Goal: Information Seeking & Learning: Learn about a topic

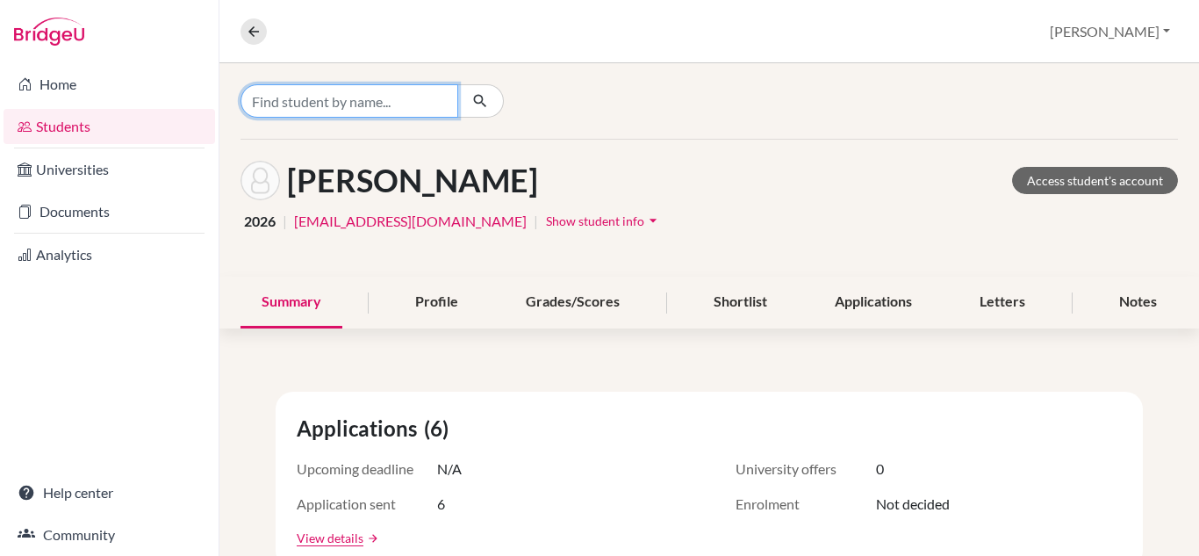
click at [375, 99] on input "Find student by name..." at bounding box center [350, 100] width 218 height 33
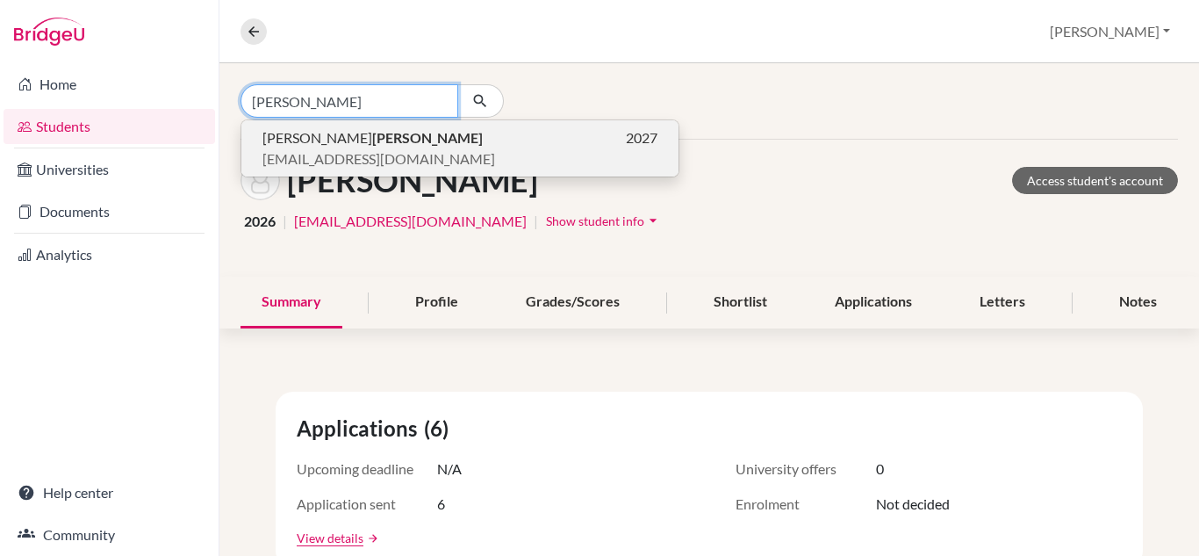
type input "[PERSON_NAME]"
click at [372, 143] on b "[PERSON_NAME]" at bounding box center [427, 137] width 111 height 17
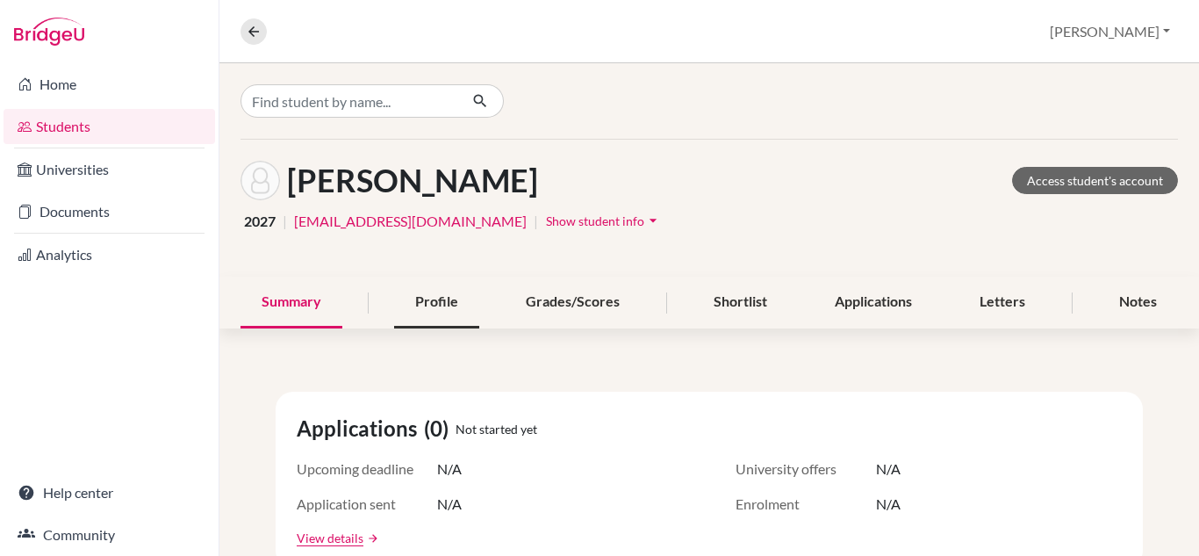
click at [427, 299] on div "Profile" at bounding box center [436, 303] width 85 height 52
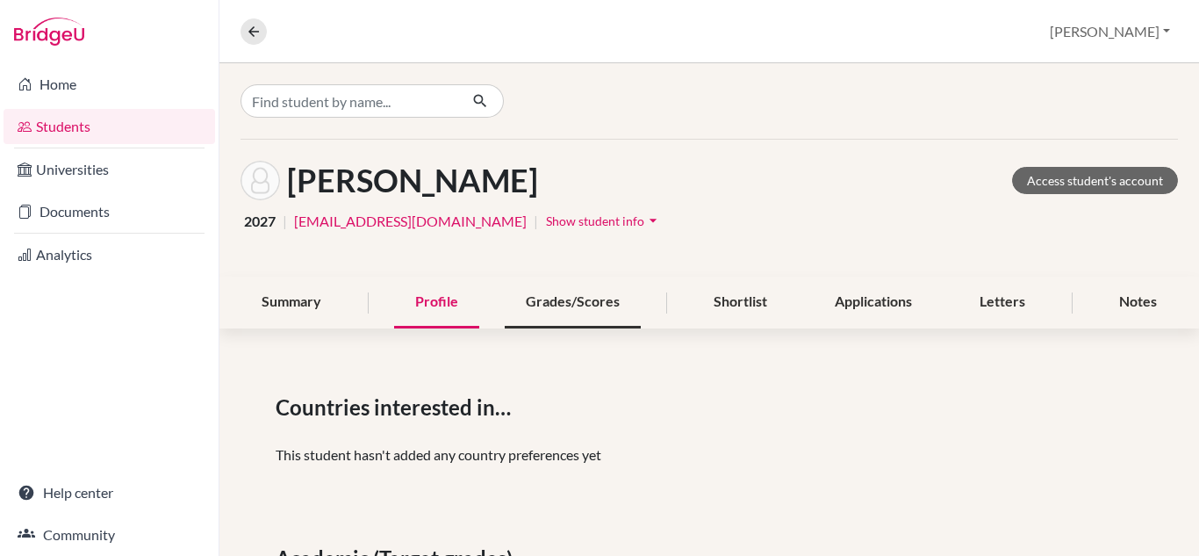
click at [601, 306] on div "Grades/Scores" at bounding box center [573, 303] width 136 height 52
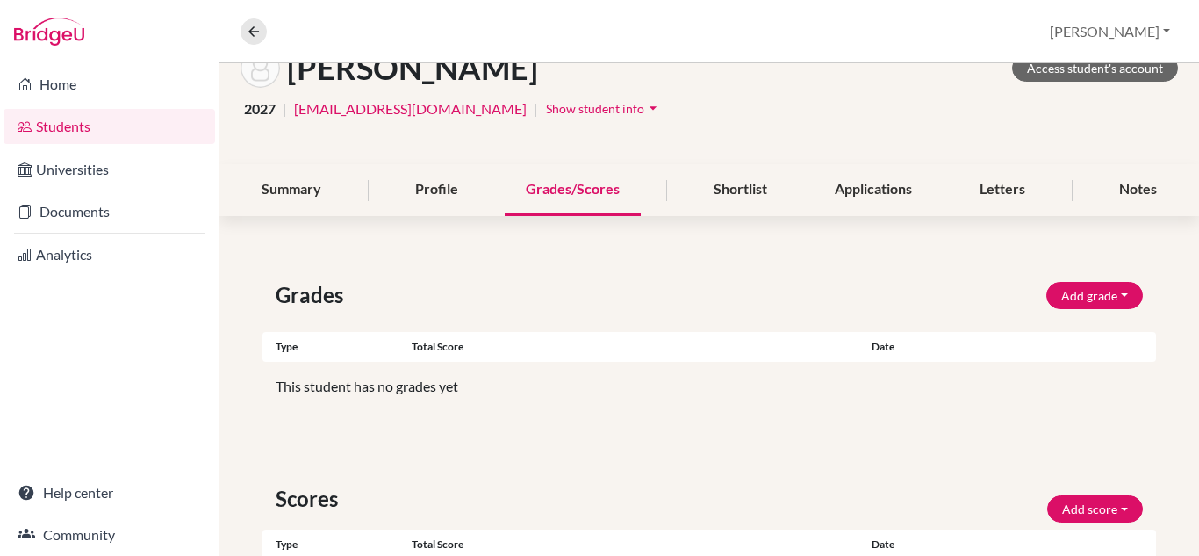
scroll to position [112, 0]
click at [1071, 291] on button "Add grade" at bounding box center [1095, 296] width 97 height 27
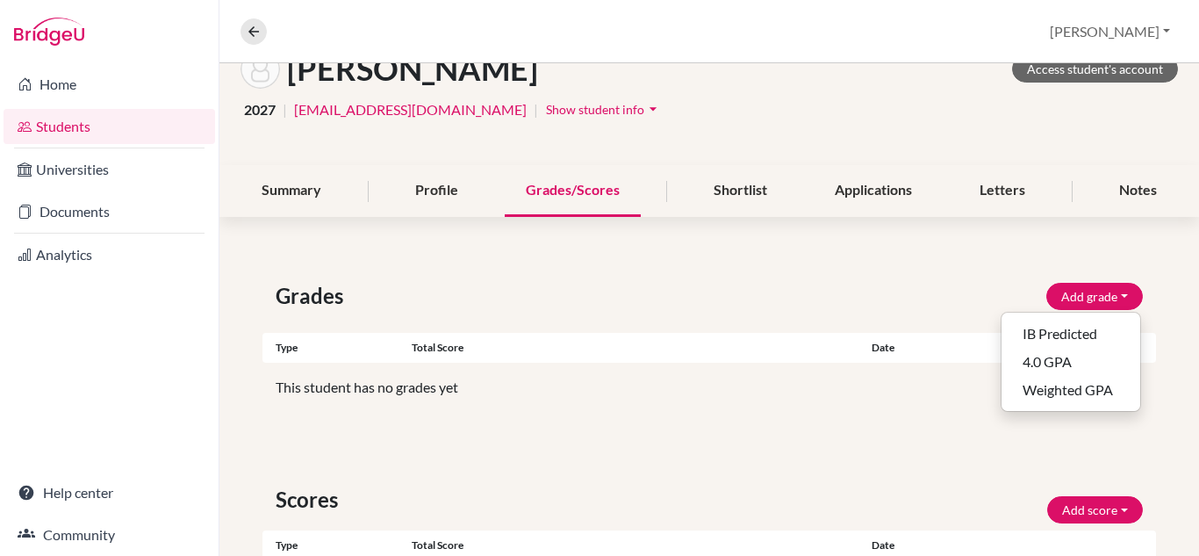
click at [832, 334] on div "Type Total score Date" at bounding box center [710, 348] width 894 height 30
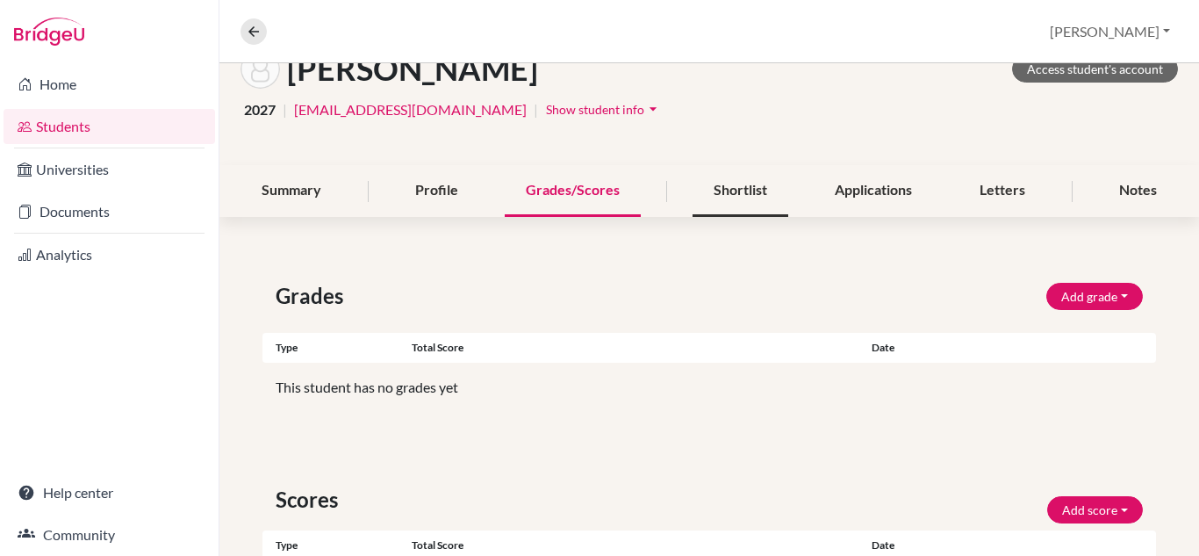
click at [732, 198] on div "Shortlist" at bounding box center [741, 191] width 96 height 52
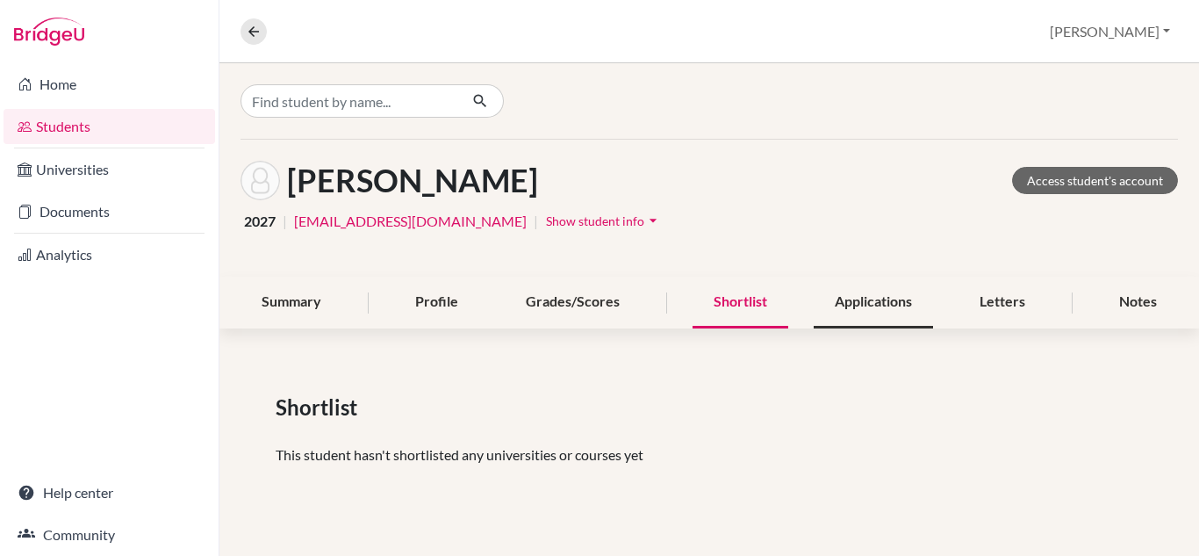
click at [851, 301] on div "Applications" at bounding box center [873, 303] width 119 height 52
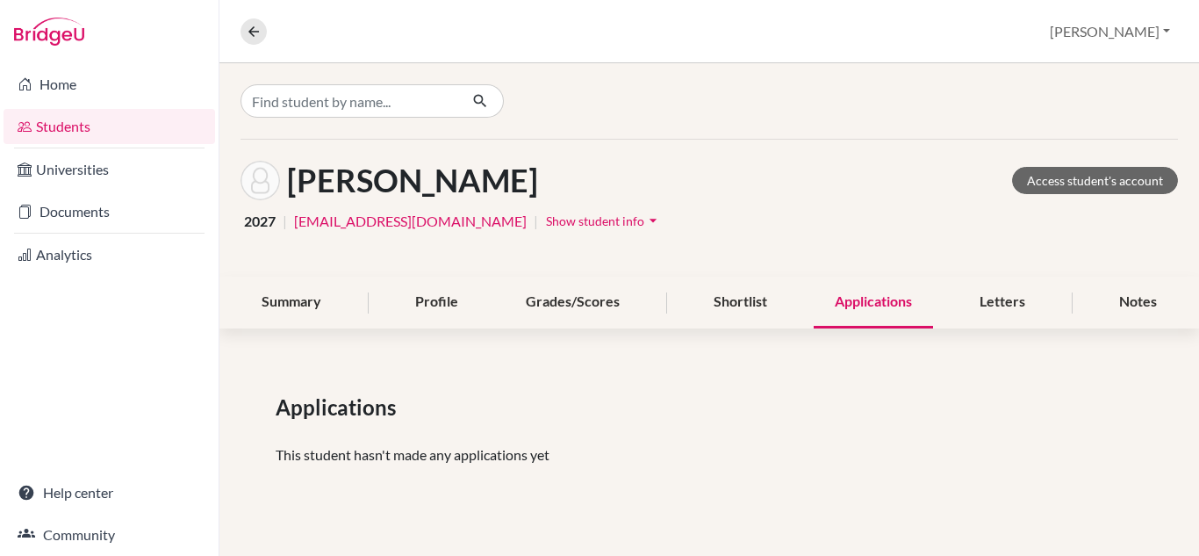
click at [851, 301] on div "Applications" at bounding box center [873, 303] width 119 height 52
click at [989, 296] on div "Letters" at bounding box center [1003, 303] width 88 height 52
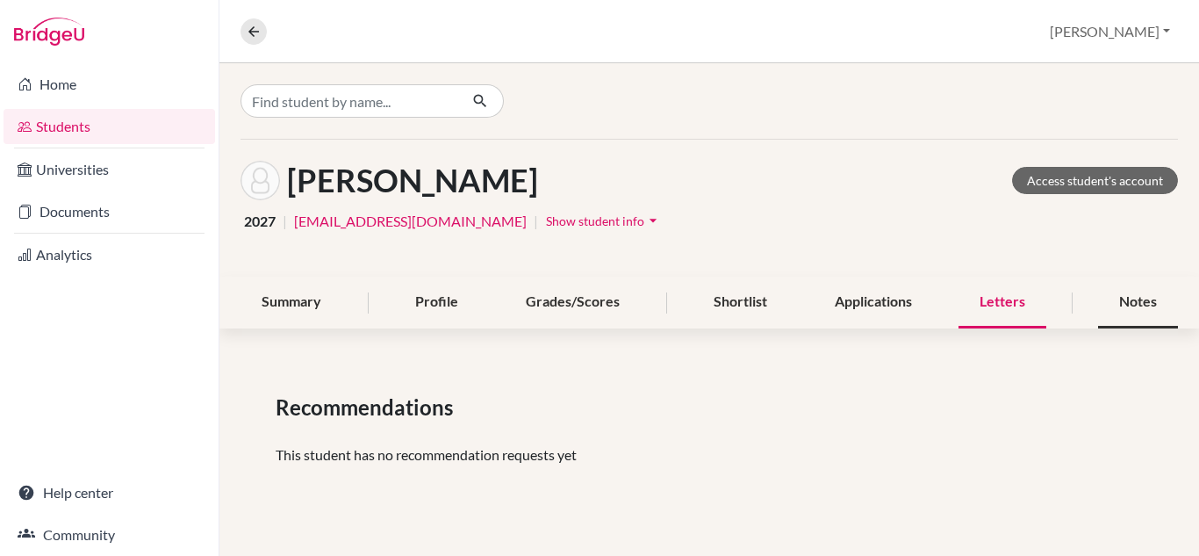
click at [1133, 307] on div "Notes" at bounding box center [1138, 303] width 80 height 52
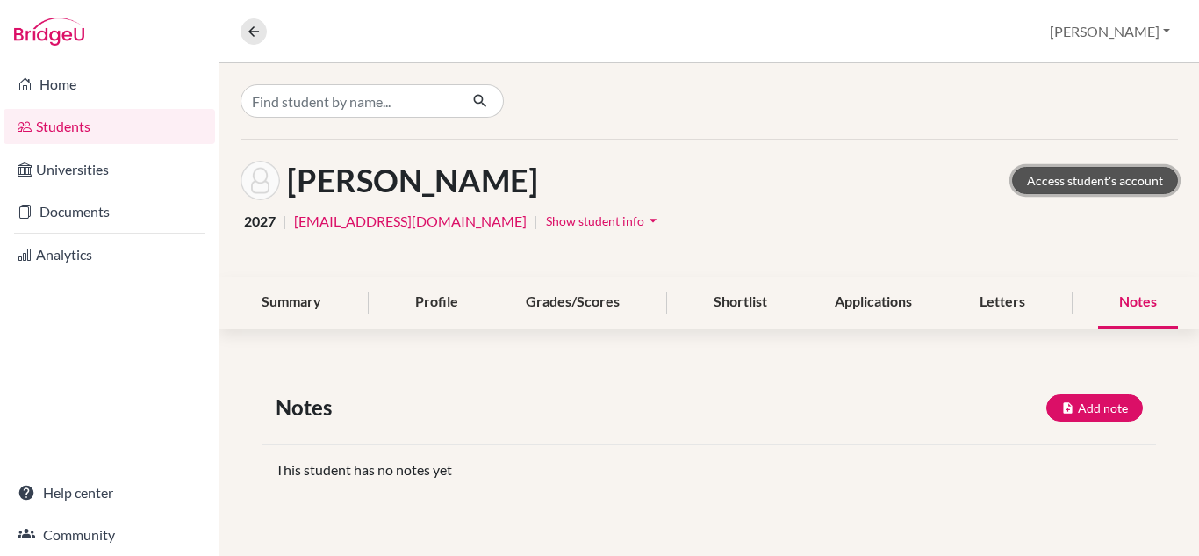
click at [1055, 177] on link "Access student's account" at bounding box center [1095, 180] width 166 height 27
